Goal: Information Seeking & Learning: Understand process/instructions

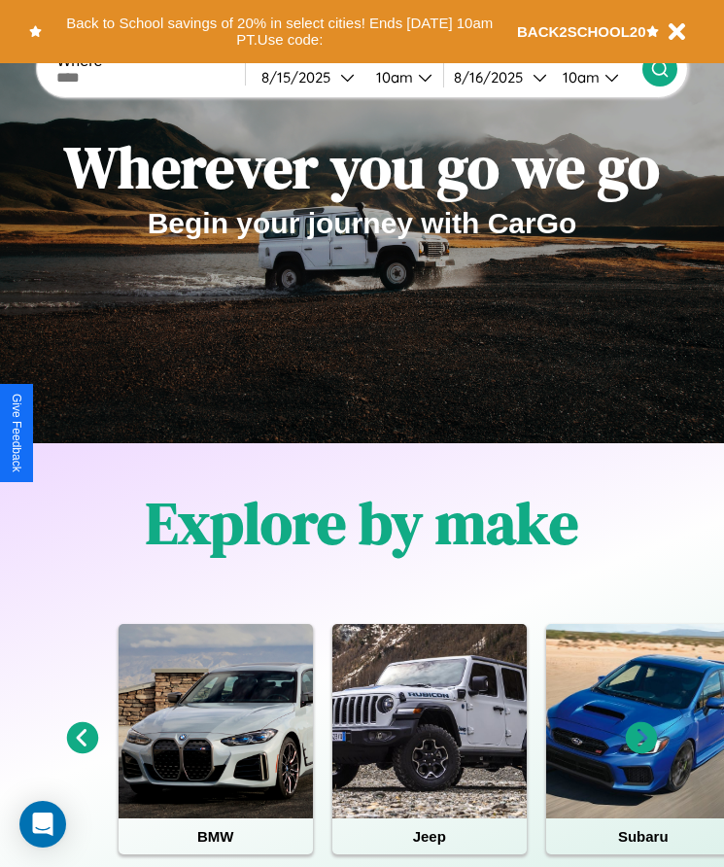
scroll to position [325, 0]
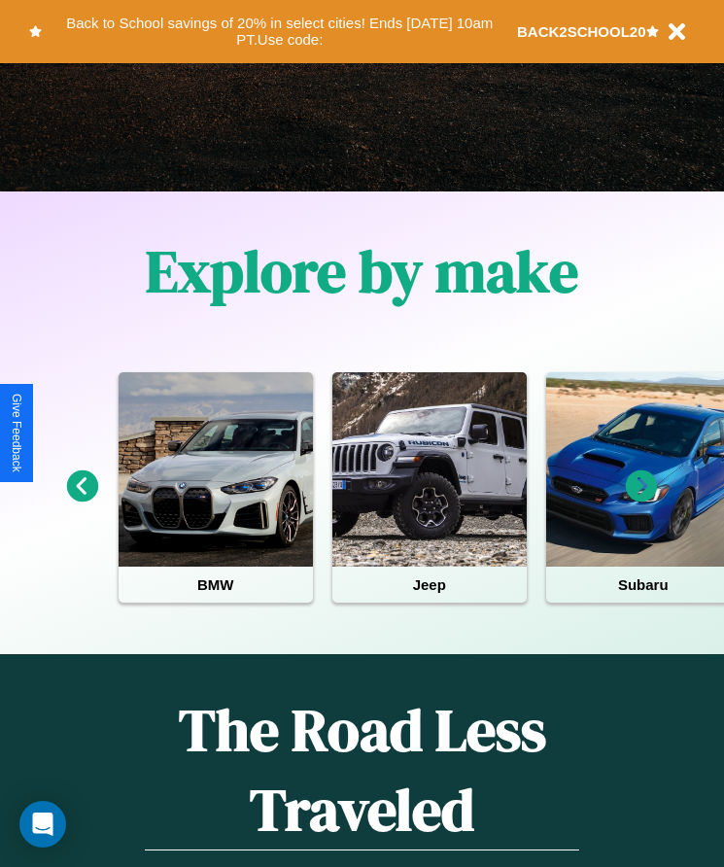
click at [82, 499] on icon at bounding box center [83, 486] width 32 height 32
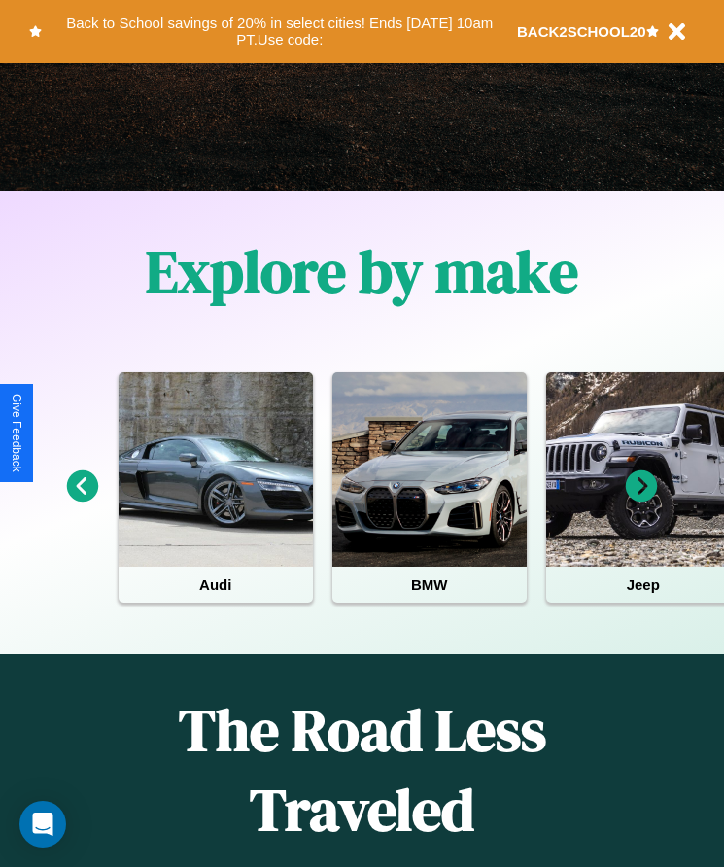
click at [641, 499] on icon at bounding box center [642, 486] width 32 height 32
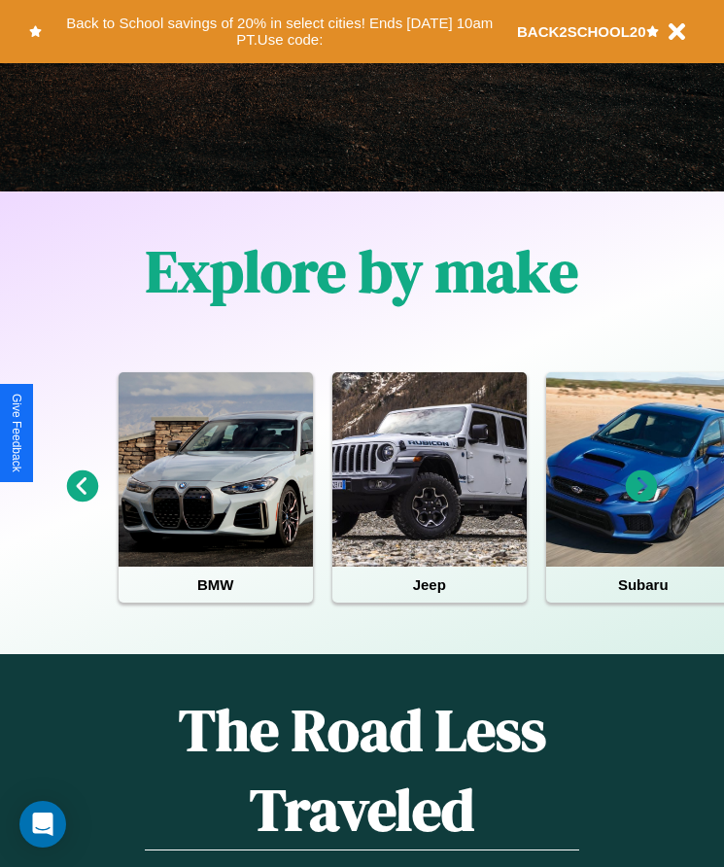
click at [82, 499] on icon at bounding box center [83, 486] width 32 height 32
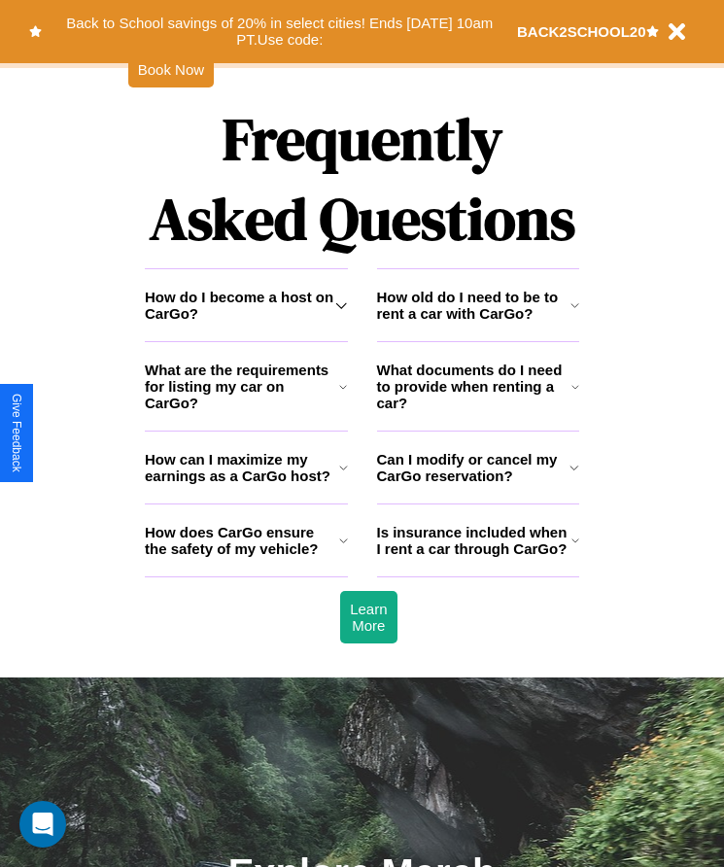
scroll to position [2534, 0]
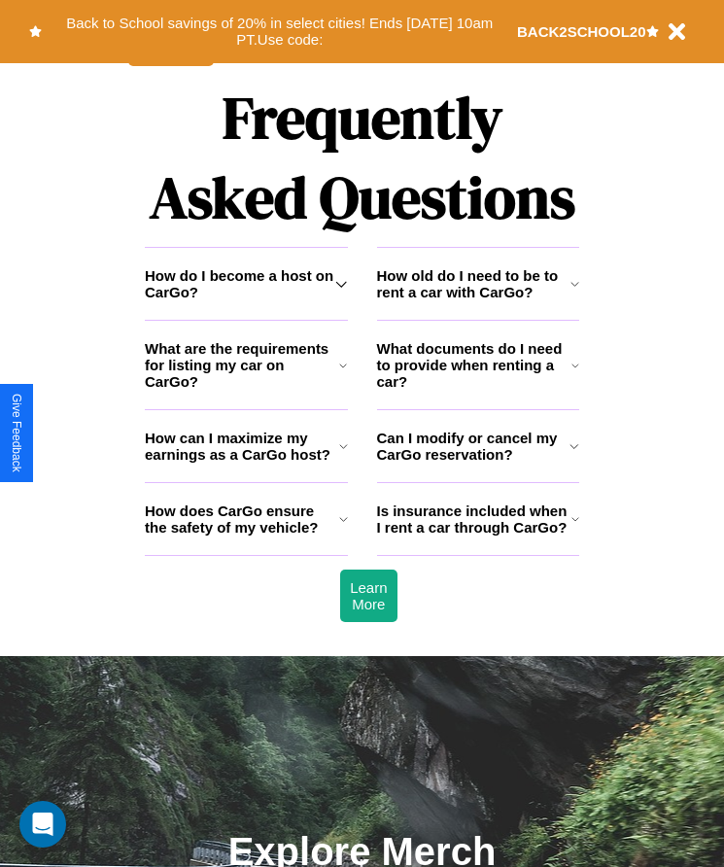
click at [246, 463] on h3 "How can I maximize my earnings as a CarGo host?" at bounding box center [242, 445] width 194 height 33
click at [477, 463] on h3 "Can I modify or cancel my CarGo reservation?" at bounding box center [473, 445] width 193 height 33
click at [341, 292] on icon at bounding box center [341, 284] width 12 height 16
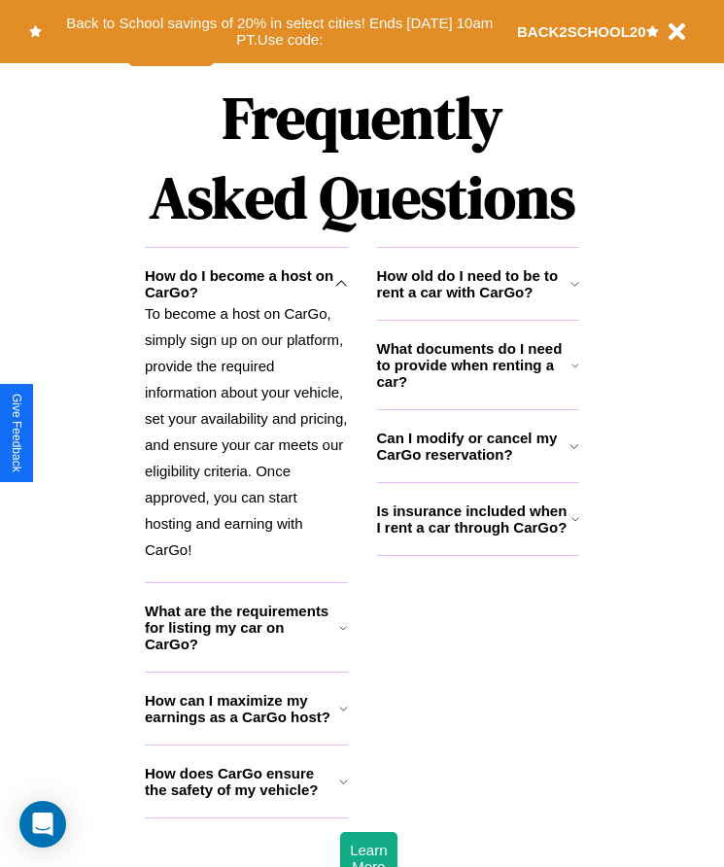
click at [343, 635] on icon at bounding box center [343, 628] width 8 height 16
